Goal: Ask a question

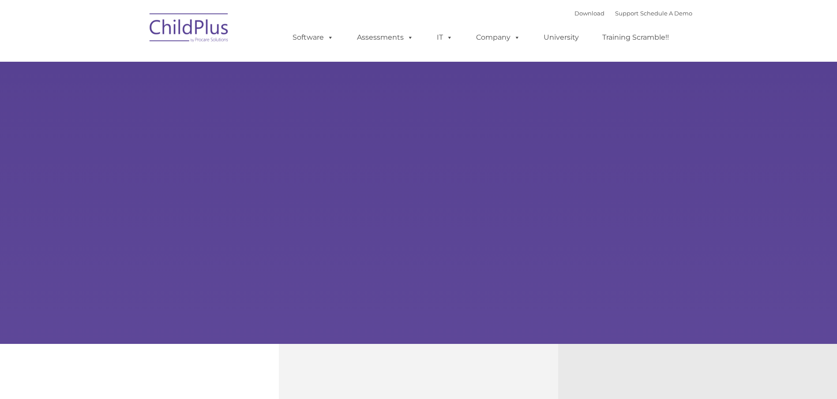
select select "MEDIUM"
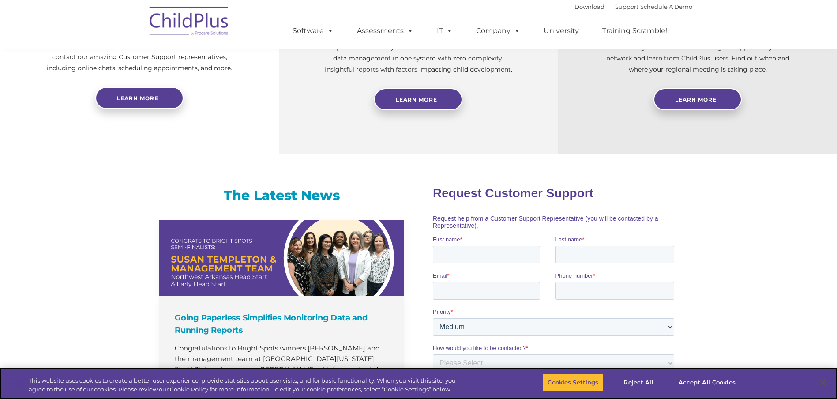
scroll to position [353, 0]
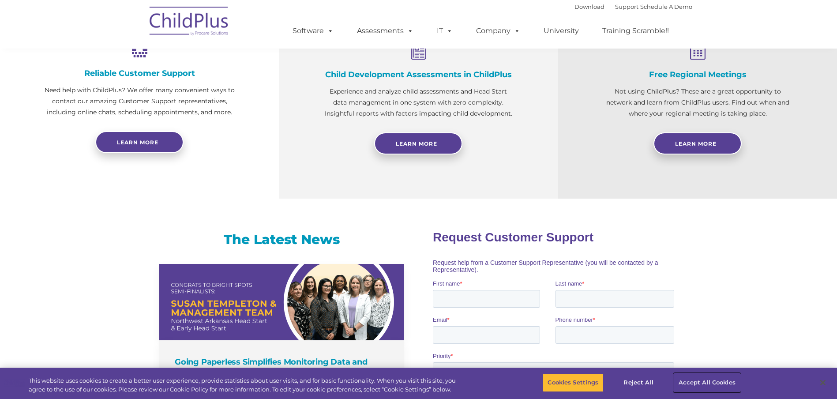
click at [684, 380] on button "Accept All Cookies" at bounding box center [707, 382] width 67 height 19
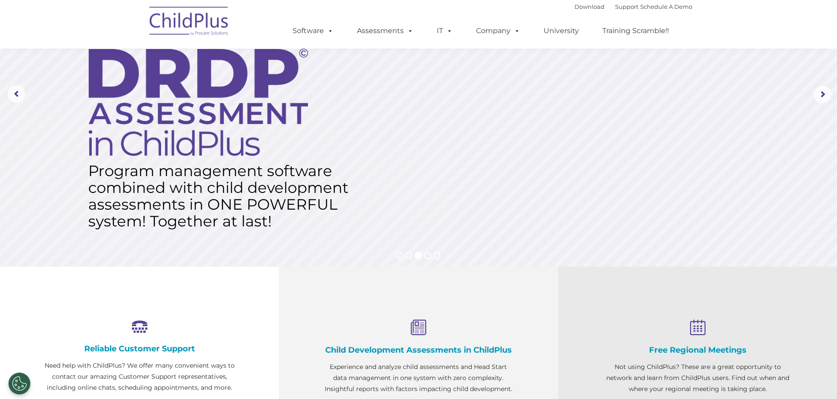
scroll to position [0, 0]
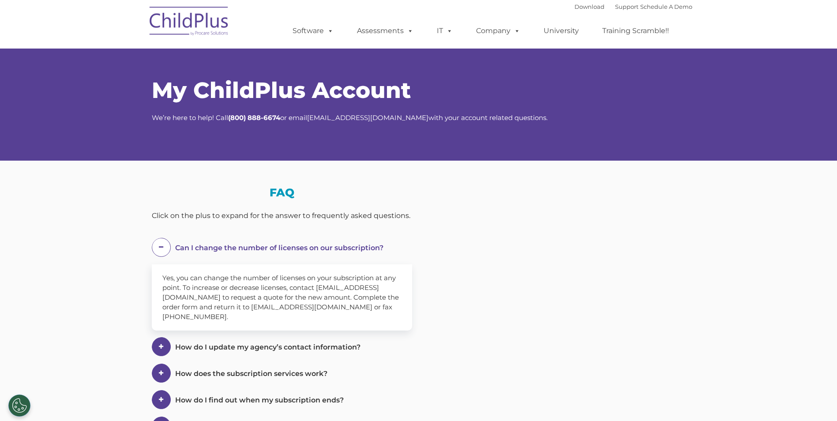
select select "MEDIUM"
